Goal: Task Accomplishment & Management: Use online tool/utility

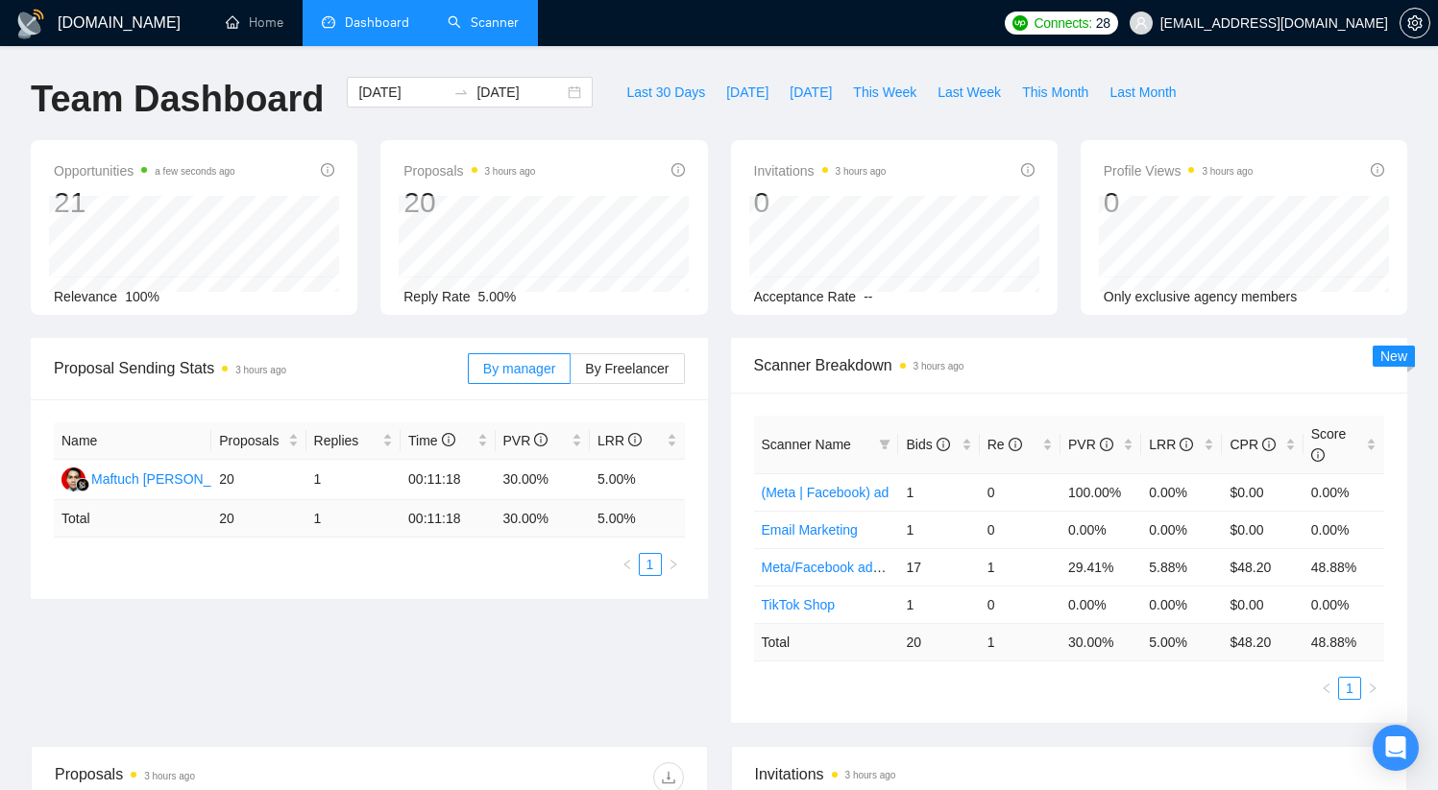
click at [497, 27] on link "Scanner" at bounding box center [483, 22] width 71 height 16
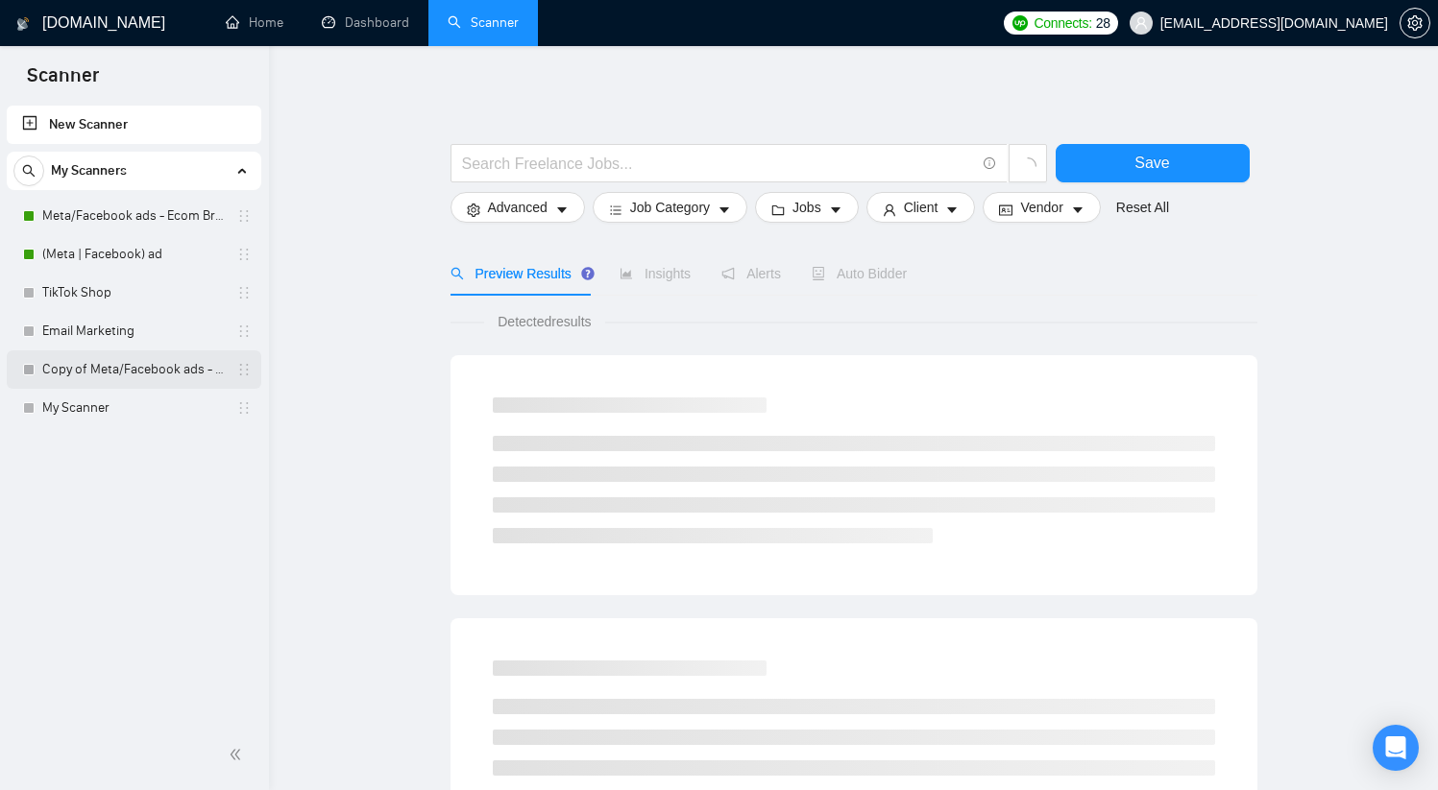
click at [139, 373] on link "Copy of Meta/Facebook ads - Ecom Broader" at bounding box center [133, 370] width 182 height 38
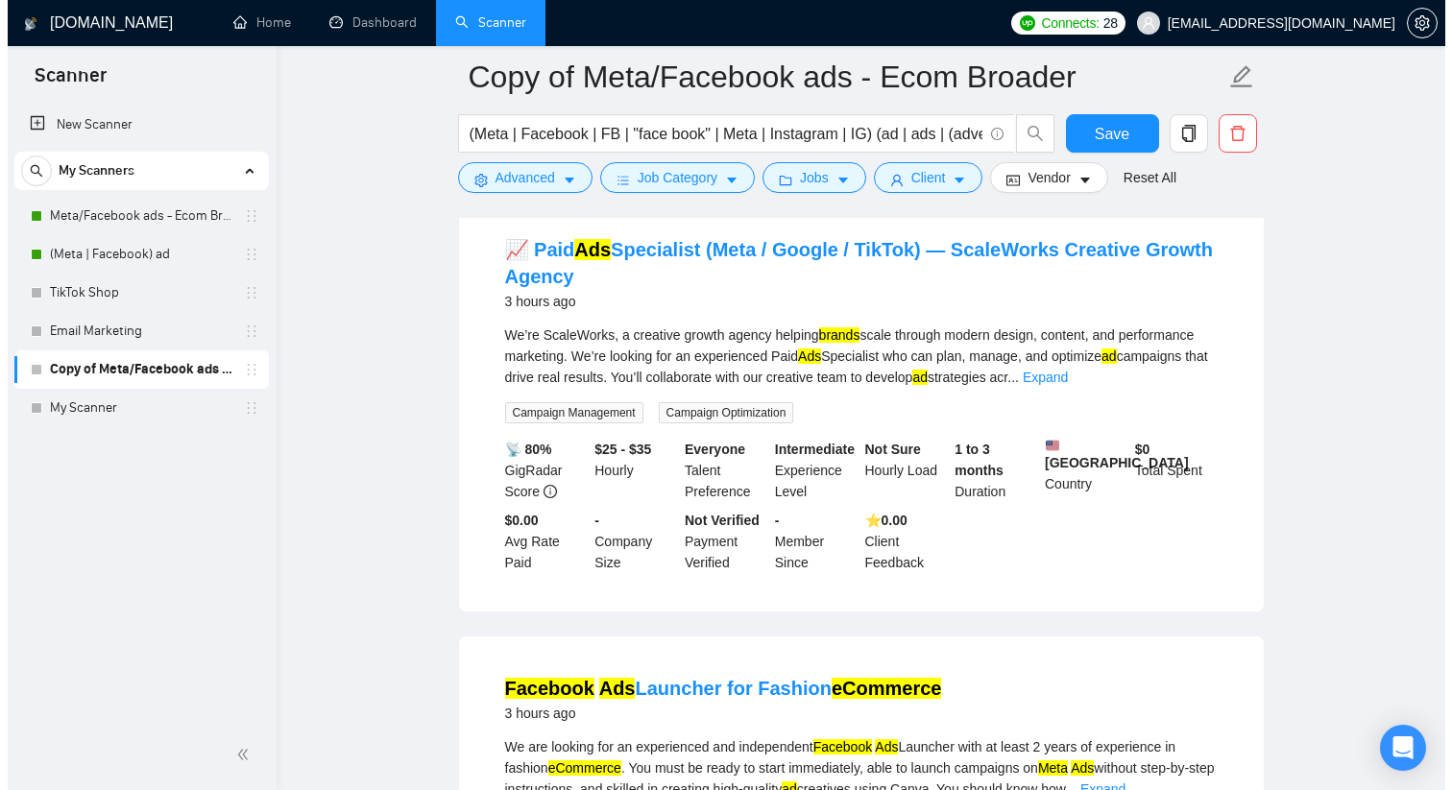
scroll to position [191, 0]
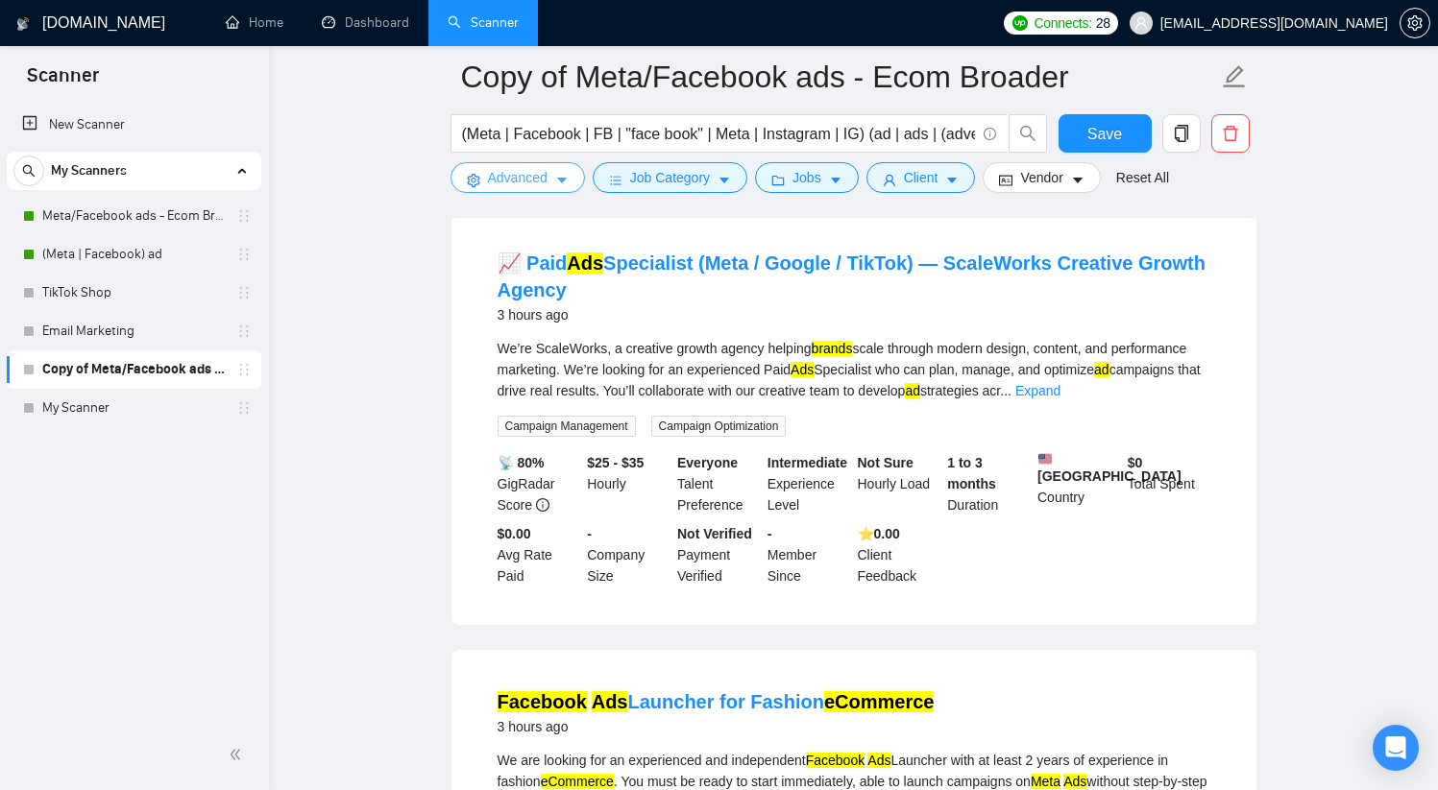
click at [544, 182] on span "Advanced" at bounding box center [518, 177] width 60 height 21
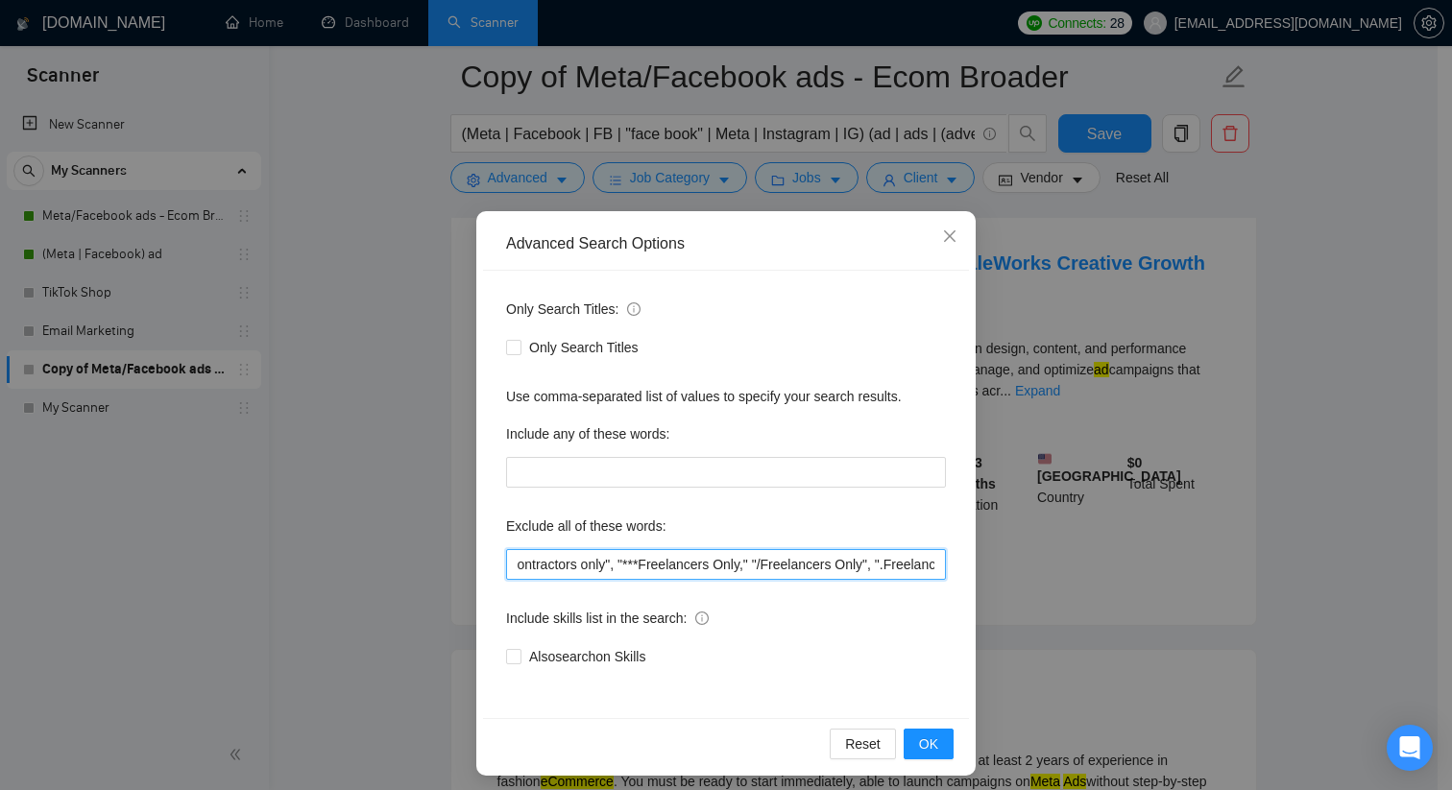
scroll to position [0, 3060]
drag, startPoint x: 821, startPoint y: 562, endPoint x: 1112, endPoint y: 579, distance: 291.5
click at [1112, 579] on div "Advanced Search Options Only Search Titles: Only Search Titles Use comma-separa…" at bounding box center [726, 395] width 1452 height 790
click at [809, 566] on input ""Freelancers only", Creator, Virtual Assistant, Designer, SaaS, editor, "Social…" at bounding box center [726, 564] width 440 height 31
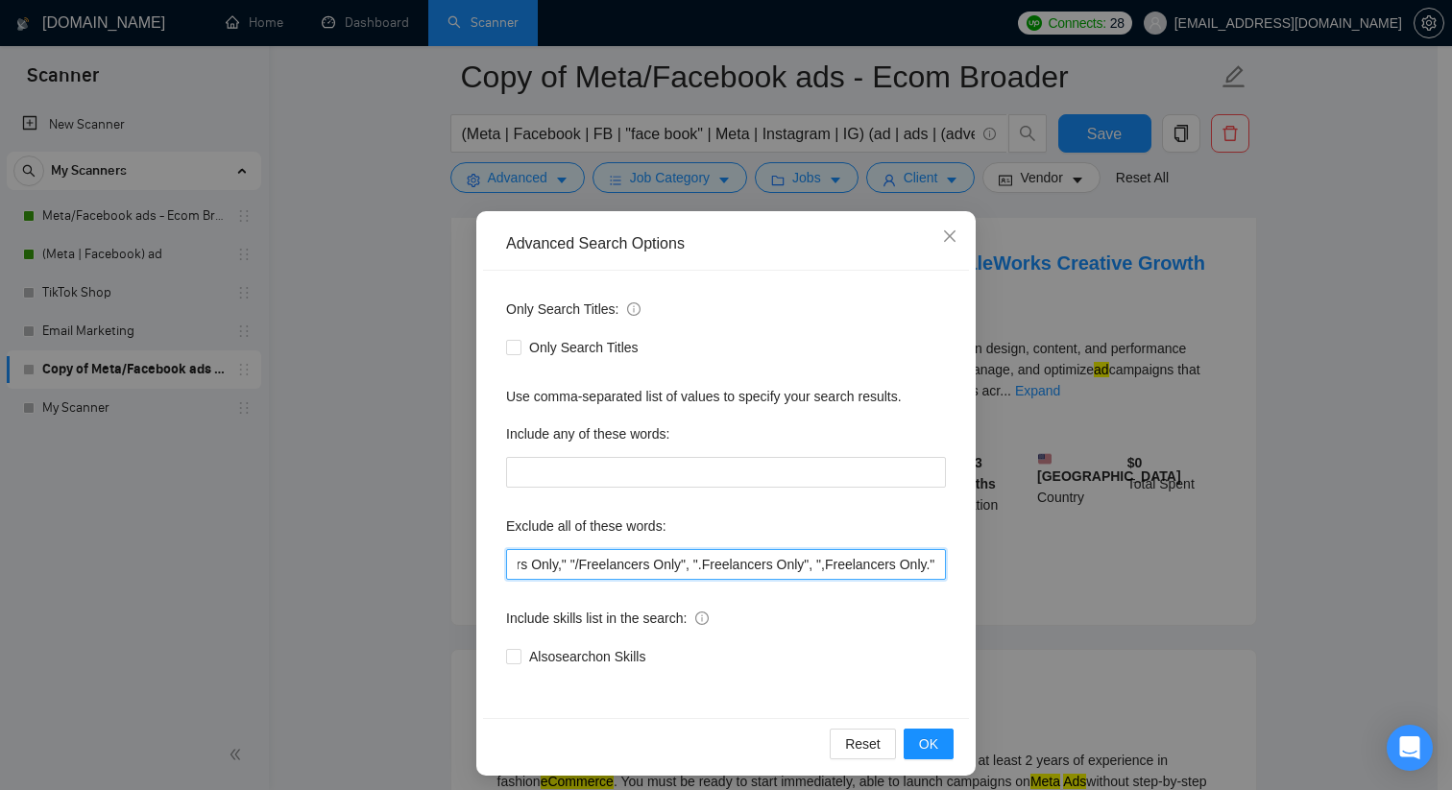
click at [893, 569] on input ""Freelancers only", Creator, Virtual Assistant, Designer, SaaS, editor, "Social…" at bounding box center [726, 564] width 440 height 31
click at [931, 567] on input ""Freelancers only", Creator, Virtual Assistant, Designer, SaaS, editor, "Social…" at bounding box center [726, 564] width 440 height 31
drag, startPoint x: 899, startPoint y: 568, endPoint x: 976, endPoint y: 569, distance: 76.8
click at [976, 569] on div "Advanced Search Options Only Search Titles: Only Search Titles Use comma-separa…" at bounding box center [726, 395] width 1452 height 790
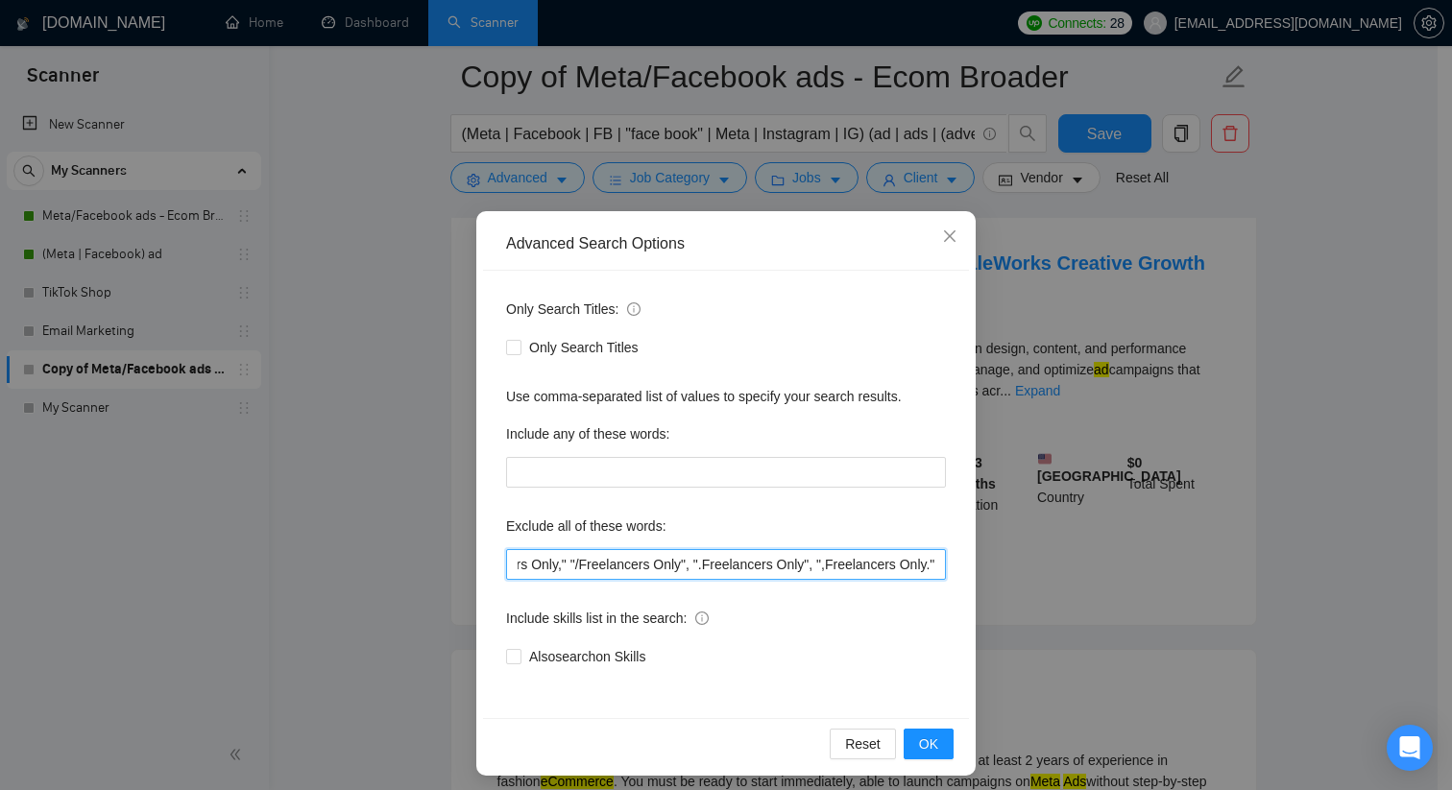
click at [931, 567] on input ""Freelancers only", Creator, Virtual Assistant, Designer, SaaS, editor, "Social…" at bounding box center [726, 564] width 440 height 31
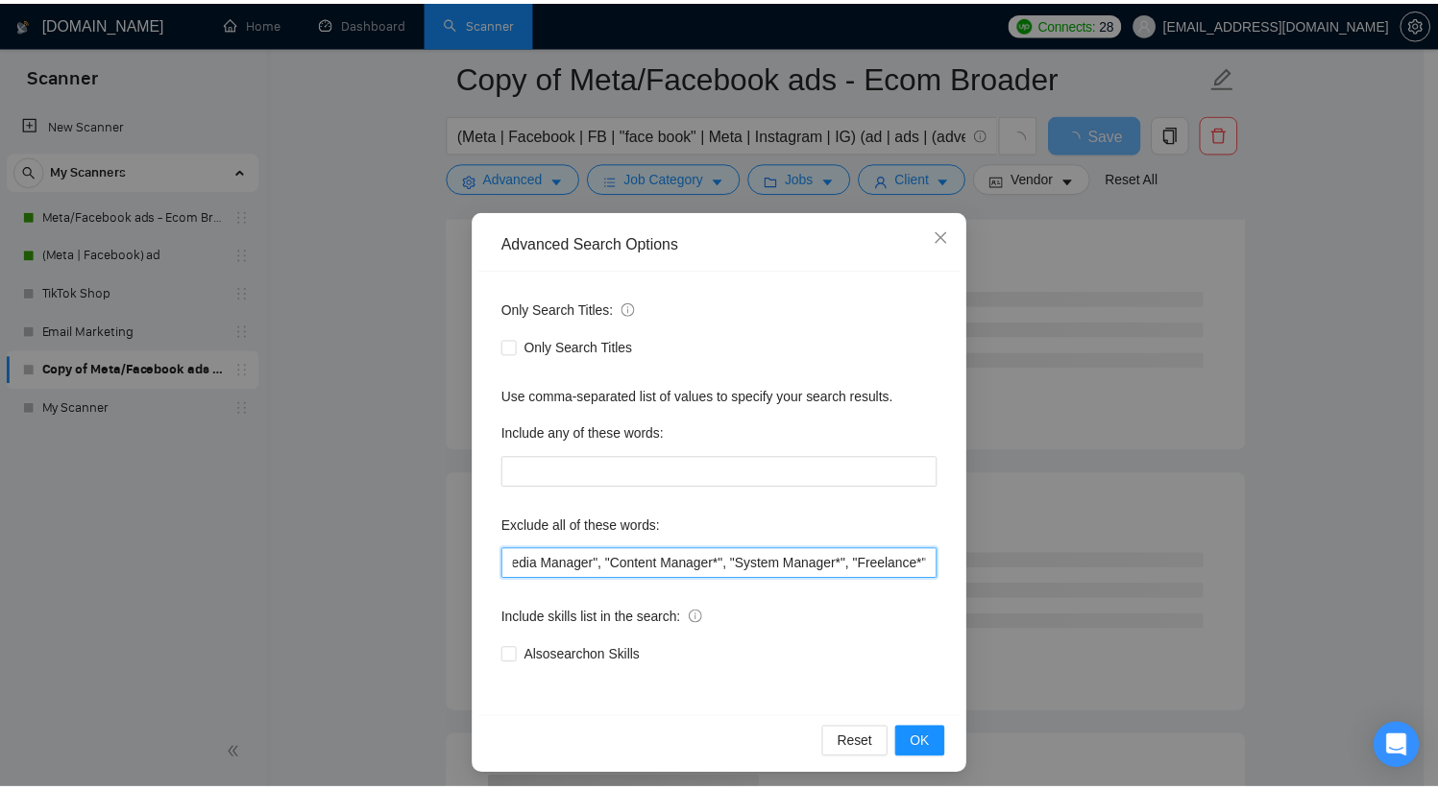
scroll to position [0, 0]
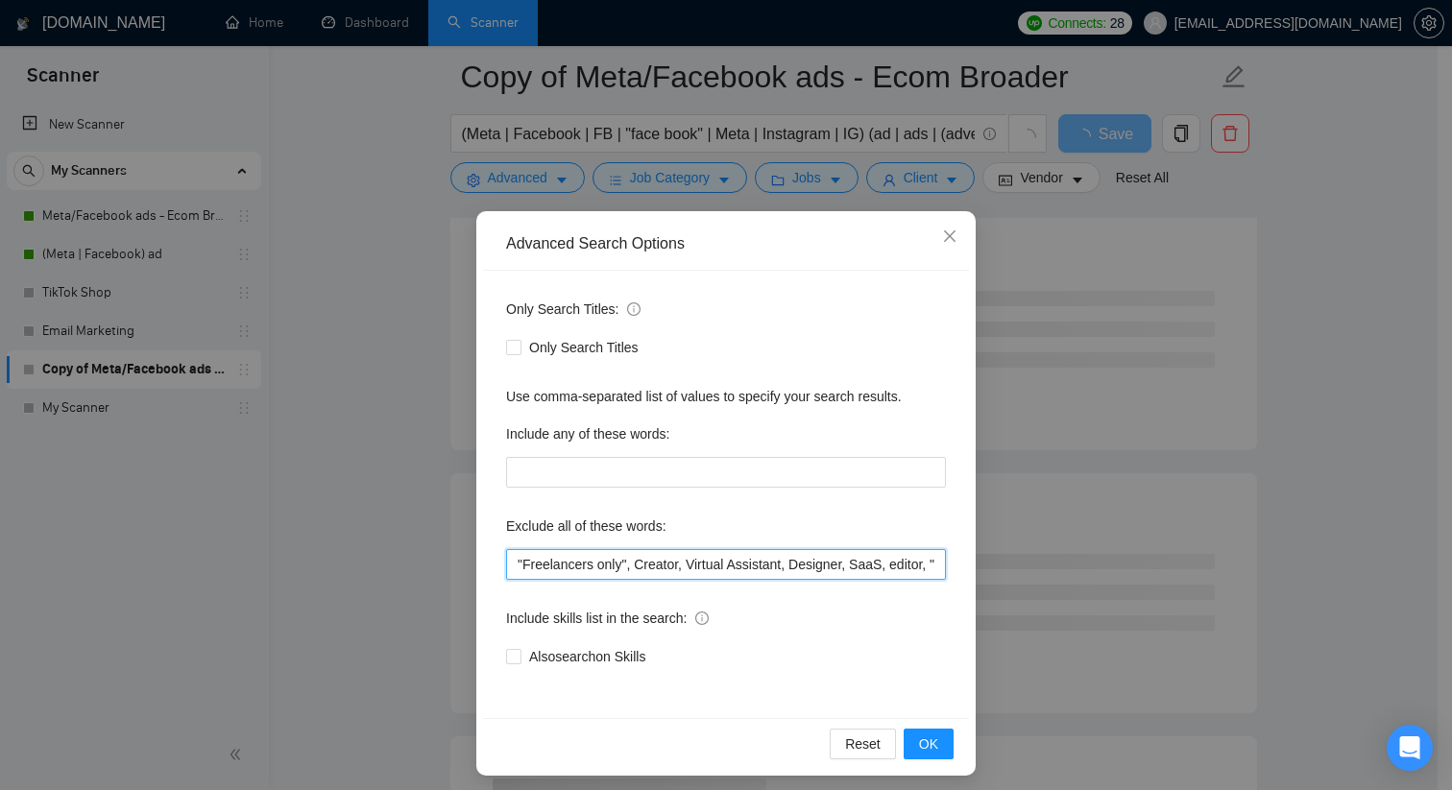
drag, startPoint x: 911, startPoint y: 561, endPoint x: 443, endPoint y: 540, distance: 469.1
click at [443, 540] on div "Advanced Search Options Only Search Titles: Only Search Titles Use comma-separa…" at bounding box center [726, 395] width 1452 height 790
type input ""Freelancers only", Creator, Virtual Assistant, Designer, SaaS, editor, "Social…"
click at [924, 747] on span "OK" at bounding box center [928, 744] width 19 height 21
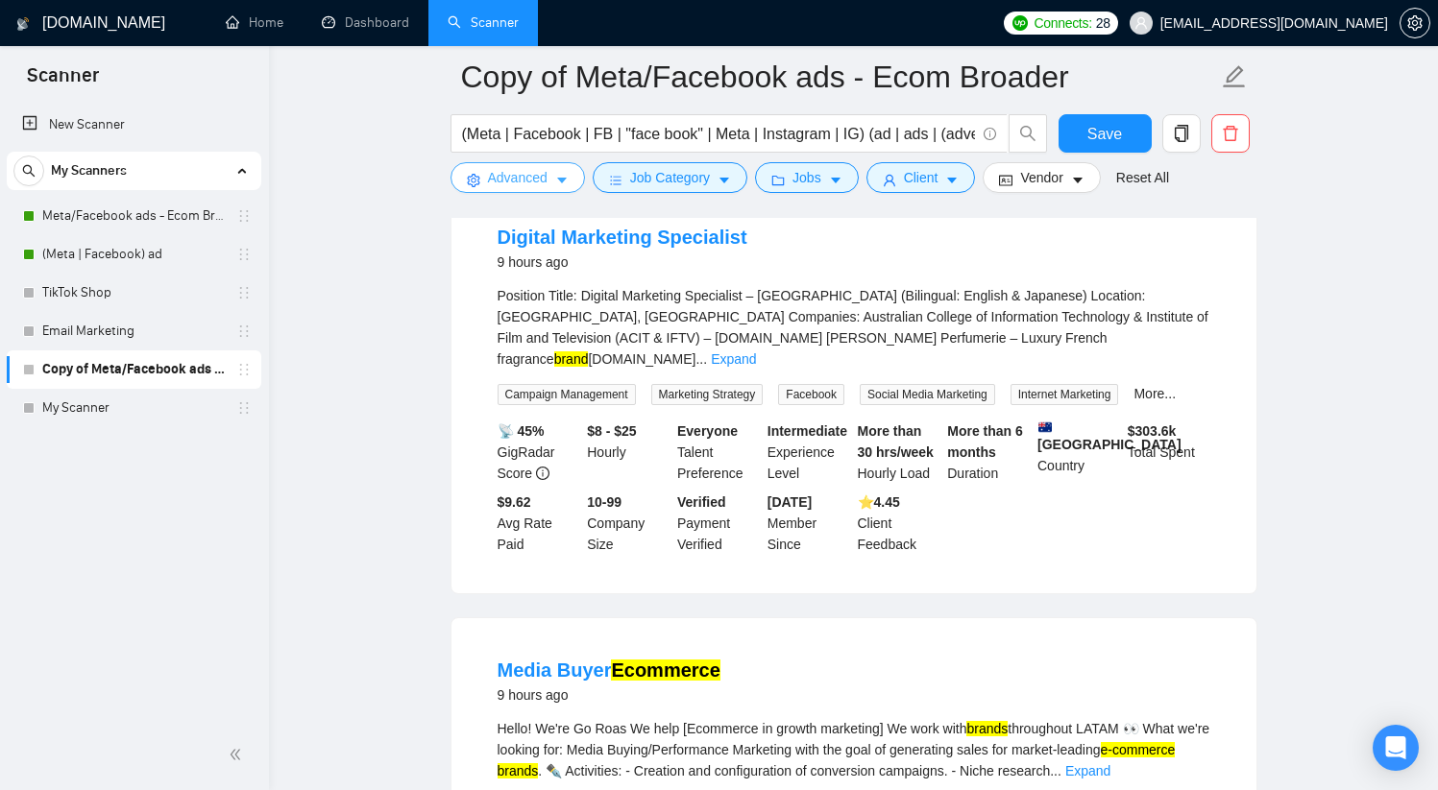
scroll to position [3613, 0]
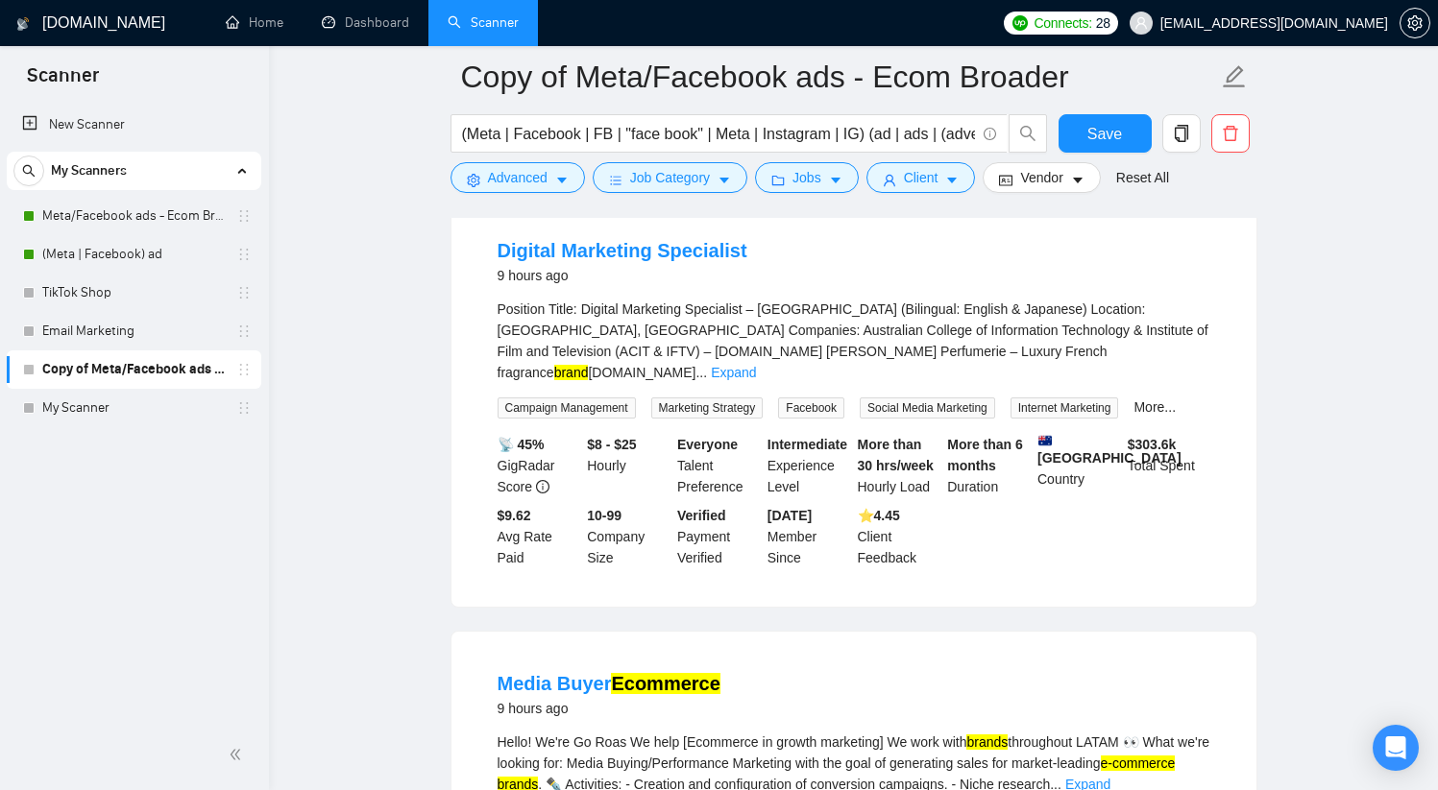
drag, startPoint x: 1137, startPoint y: 382, endPoint x: 980, endPoint y: 386, distance: 157.5
click at [980, 383] on div "Position Title: Digital Marketing Specialist – [GEOGRAPHIC_DATA] (Bilingual: En…" at bounding box center [853, 341] width 713 height 85
click at [627, 261] on link "Digital Marketing Specialist" at bounding box center [622, 250] width 250 height 21
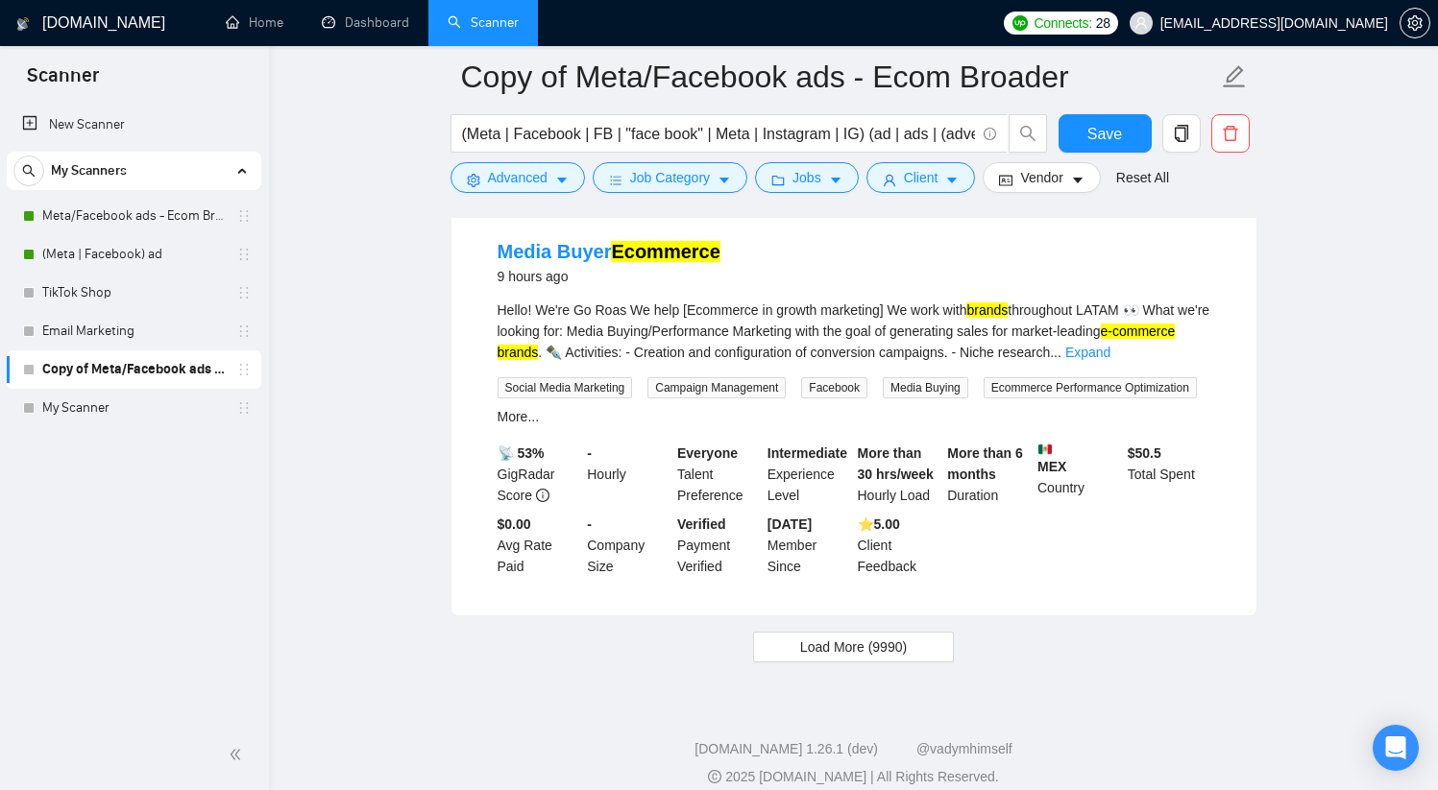
scroll to position [4073, 0]
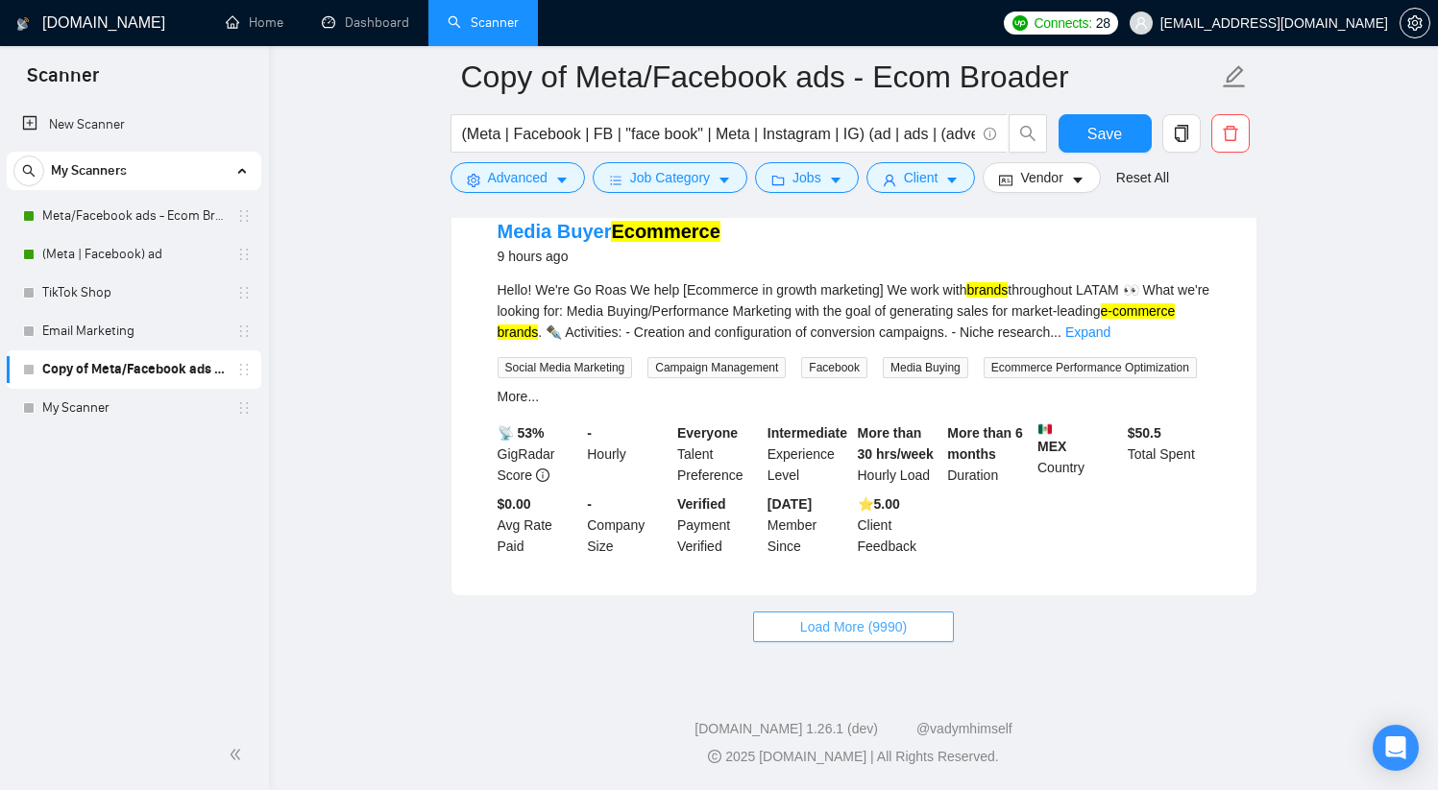
click at [884, 633] on span "Load More (9990)" at bounding box center [853, 627] width 107 height 21
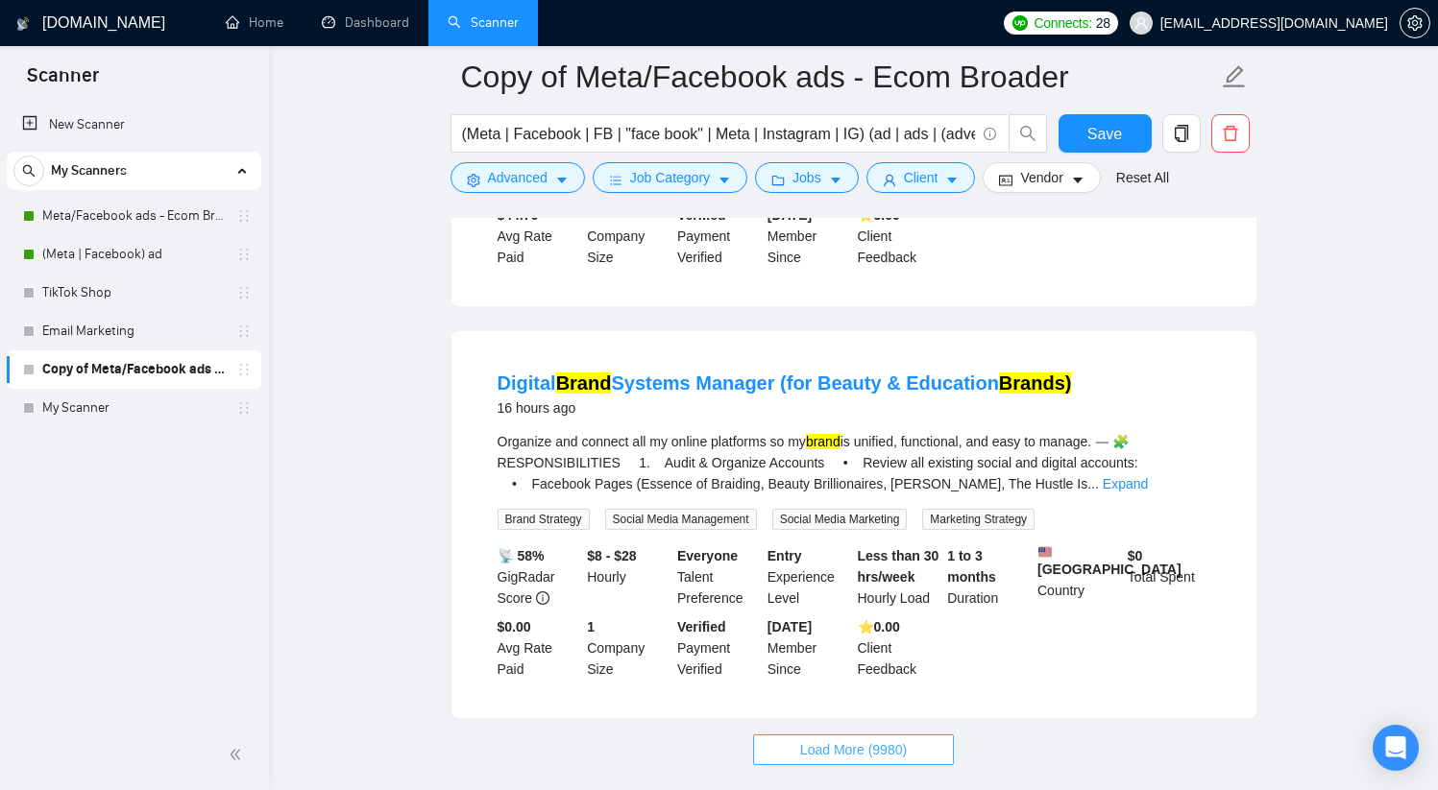
scroll to position [8122, 0]
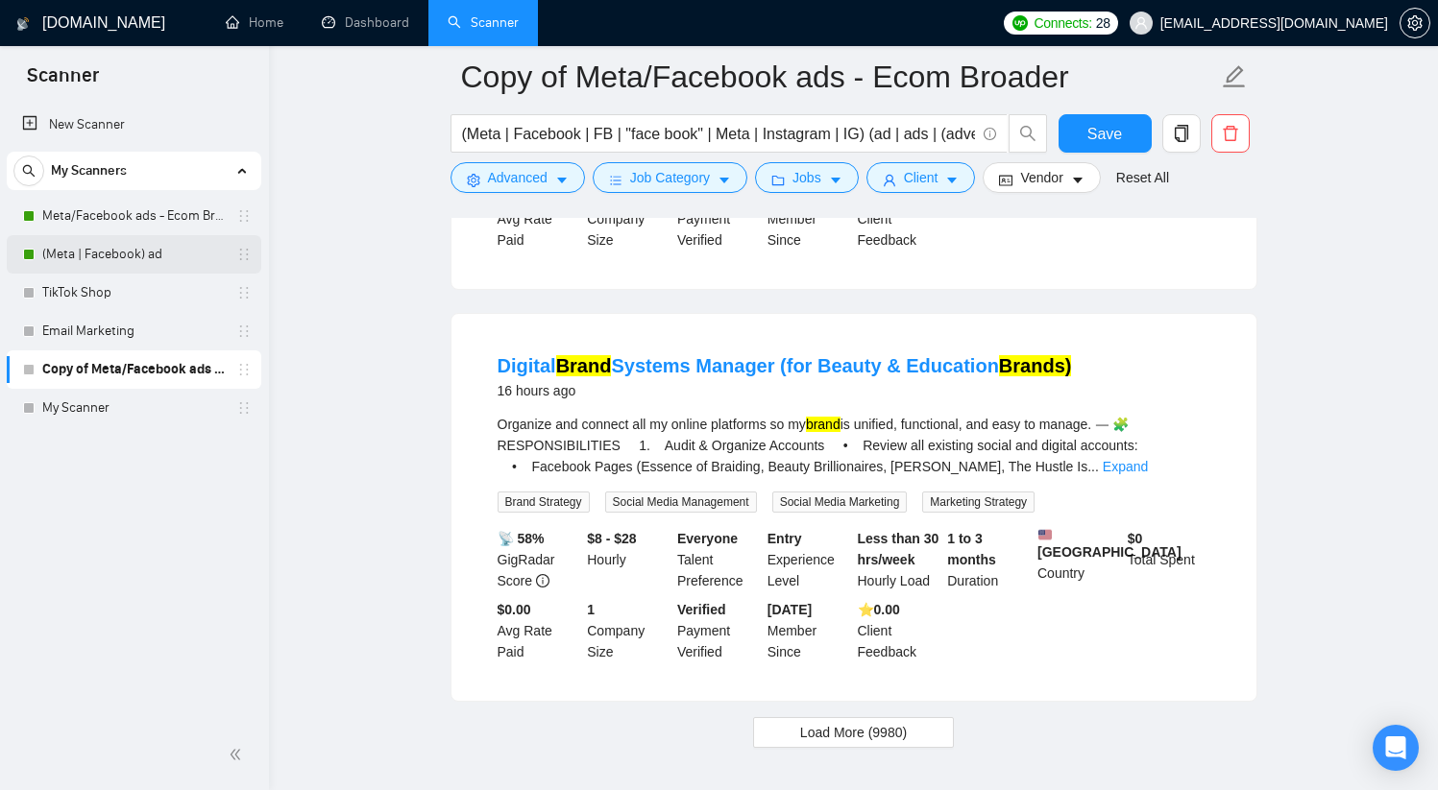
click at [136, 261] on link "(Meta | Facebook) ad" at bounding box center [133, 254] width 182 height 38
click at [1126, 138] on button "Save" at bounding box center [1104, 133] width 93 height 38
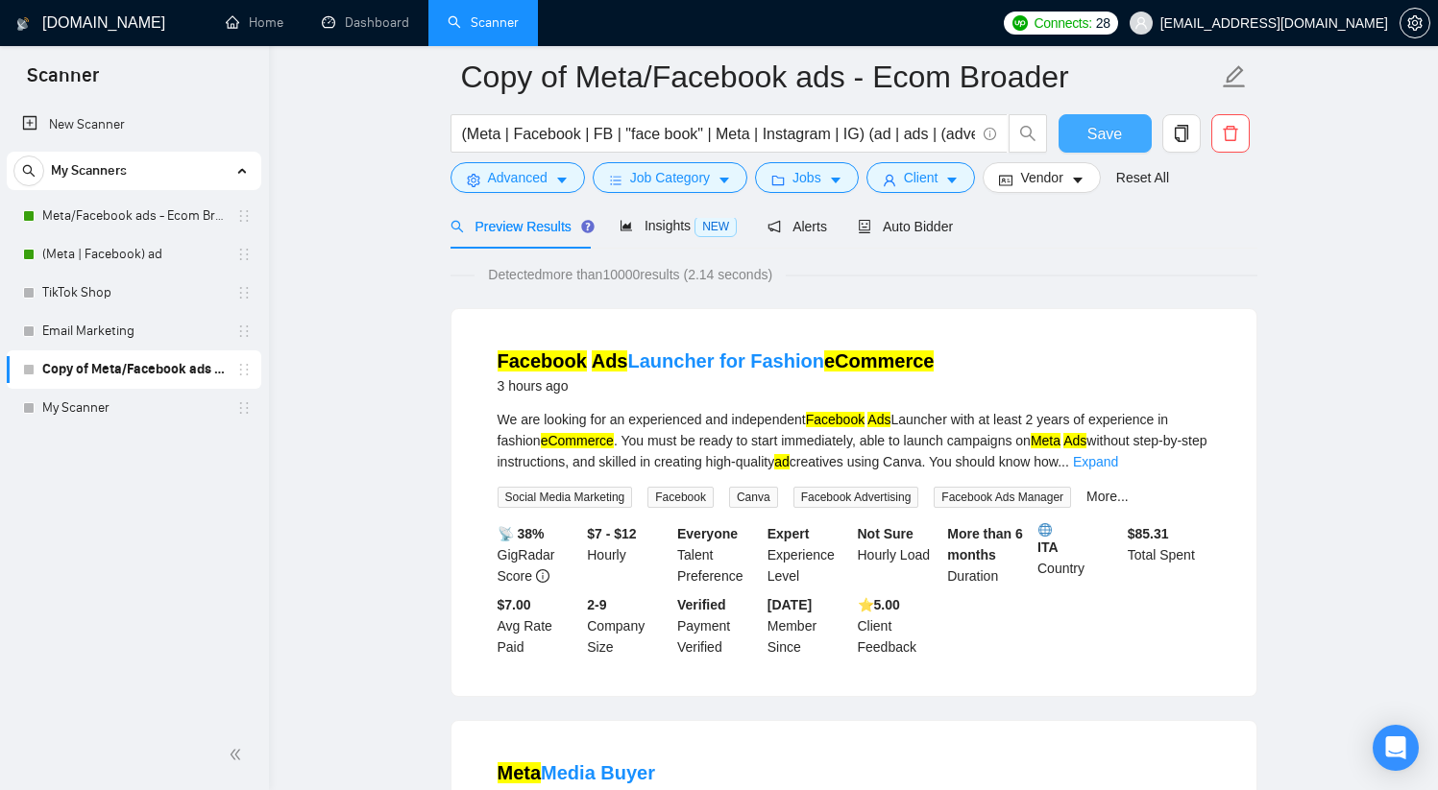
scroll to position [0, 0]
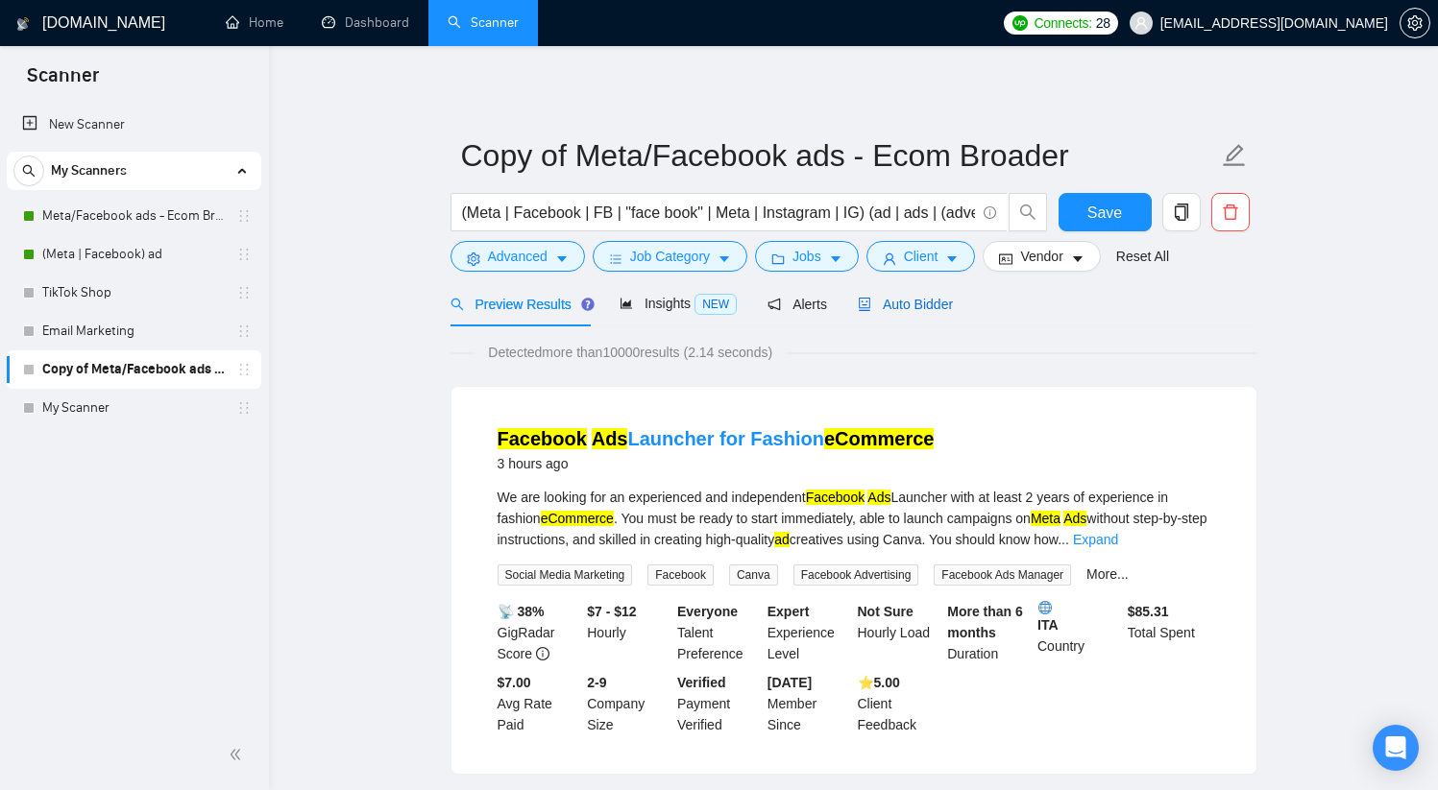
click at [910, 306] on span "Auto Bidder" at bounding box center [905, 304] width 95 height 15
